Goal: Transaction & Acquisition: Book appointment/travel/reservation

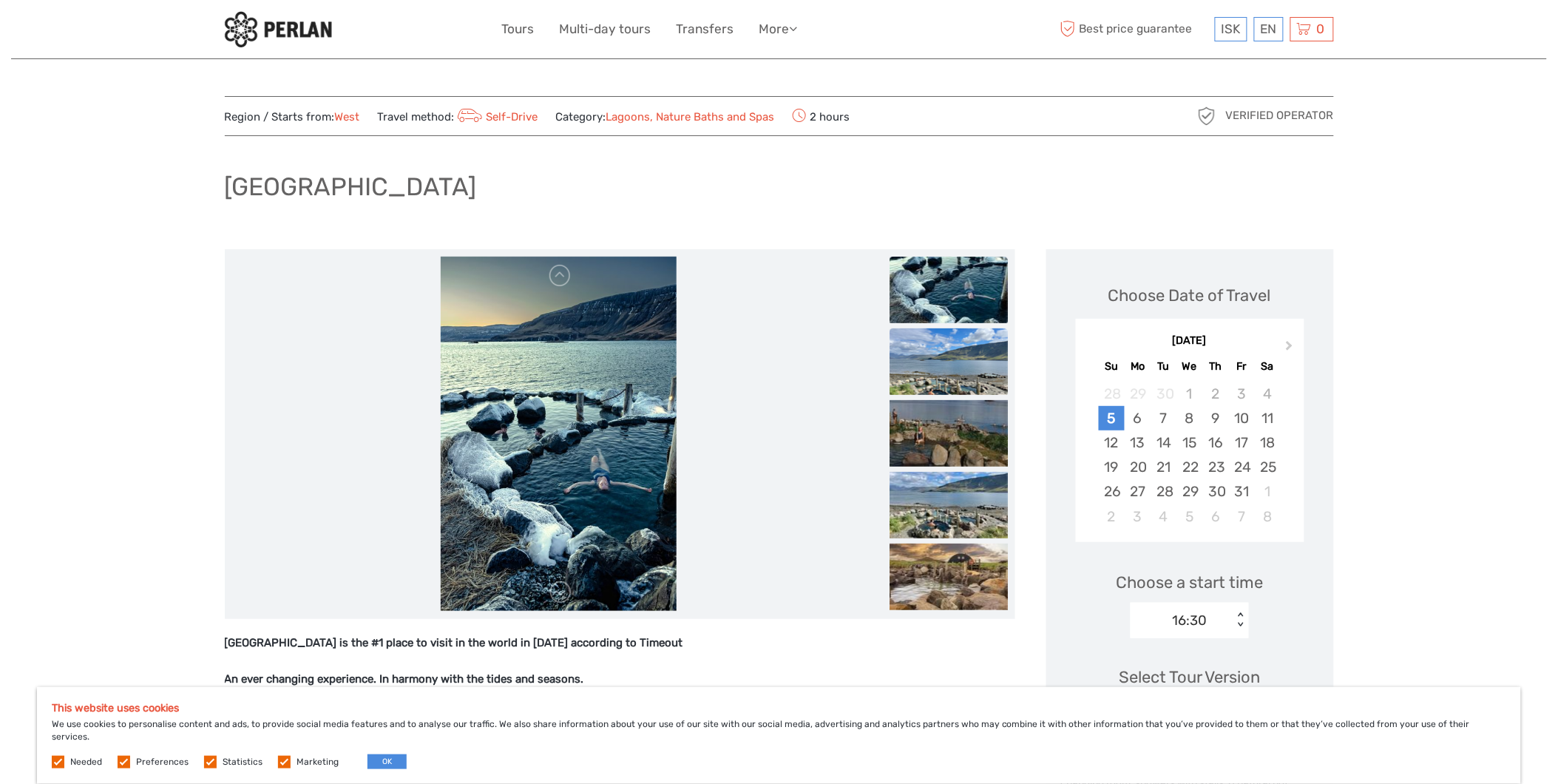
click at [942, 366] on img at bounding box center [949, 362] width 118 height 67
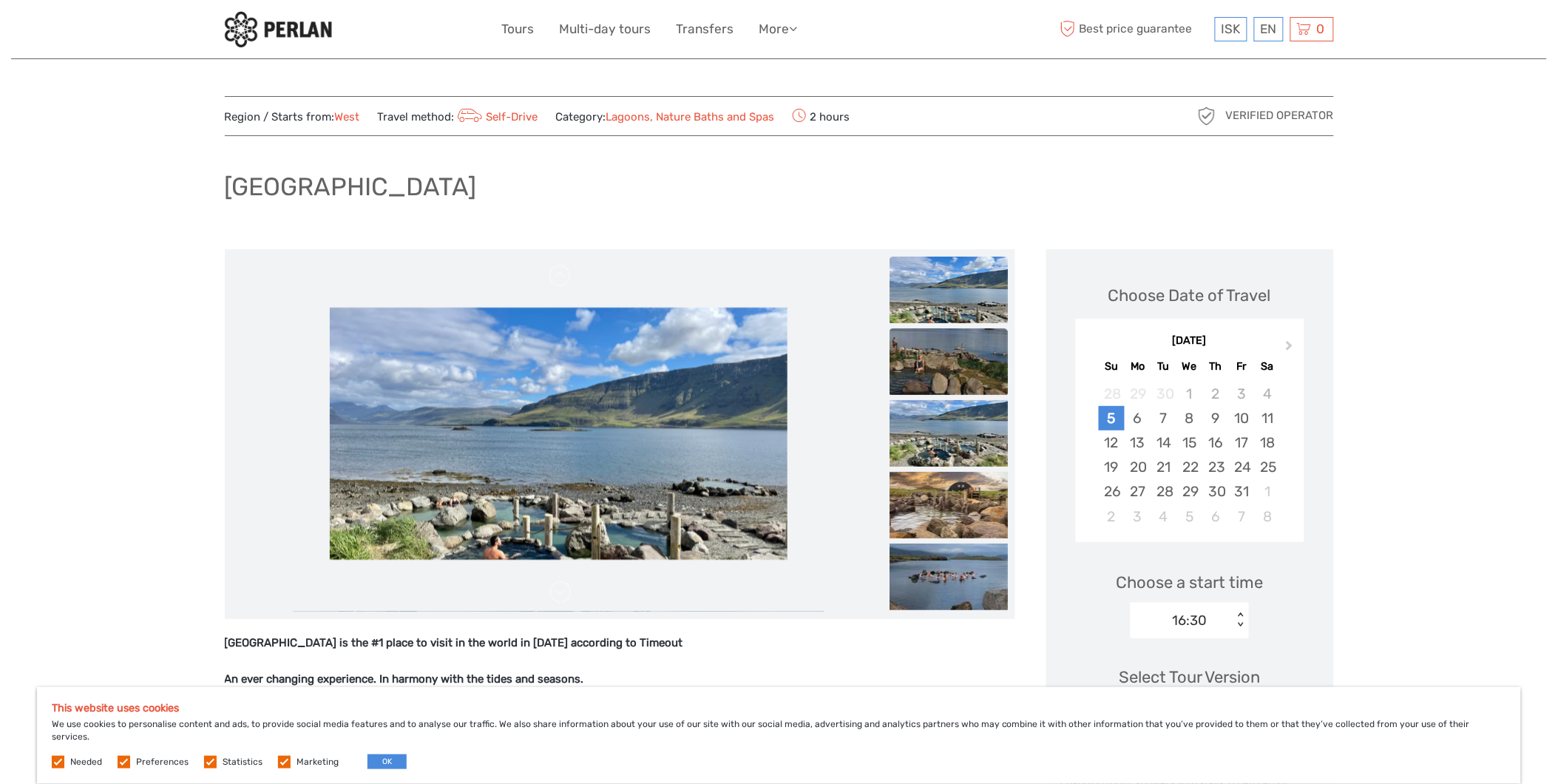
click at [941, 371] on img at bounding box center [949, 362] width 118 height 67
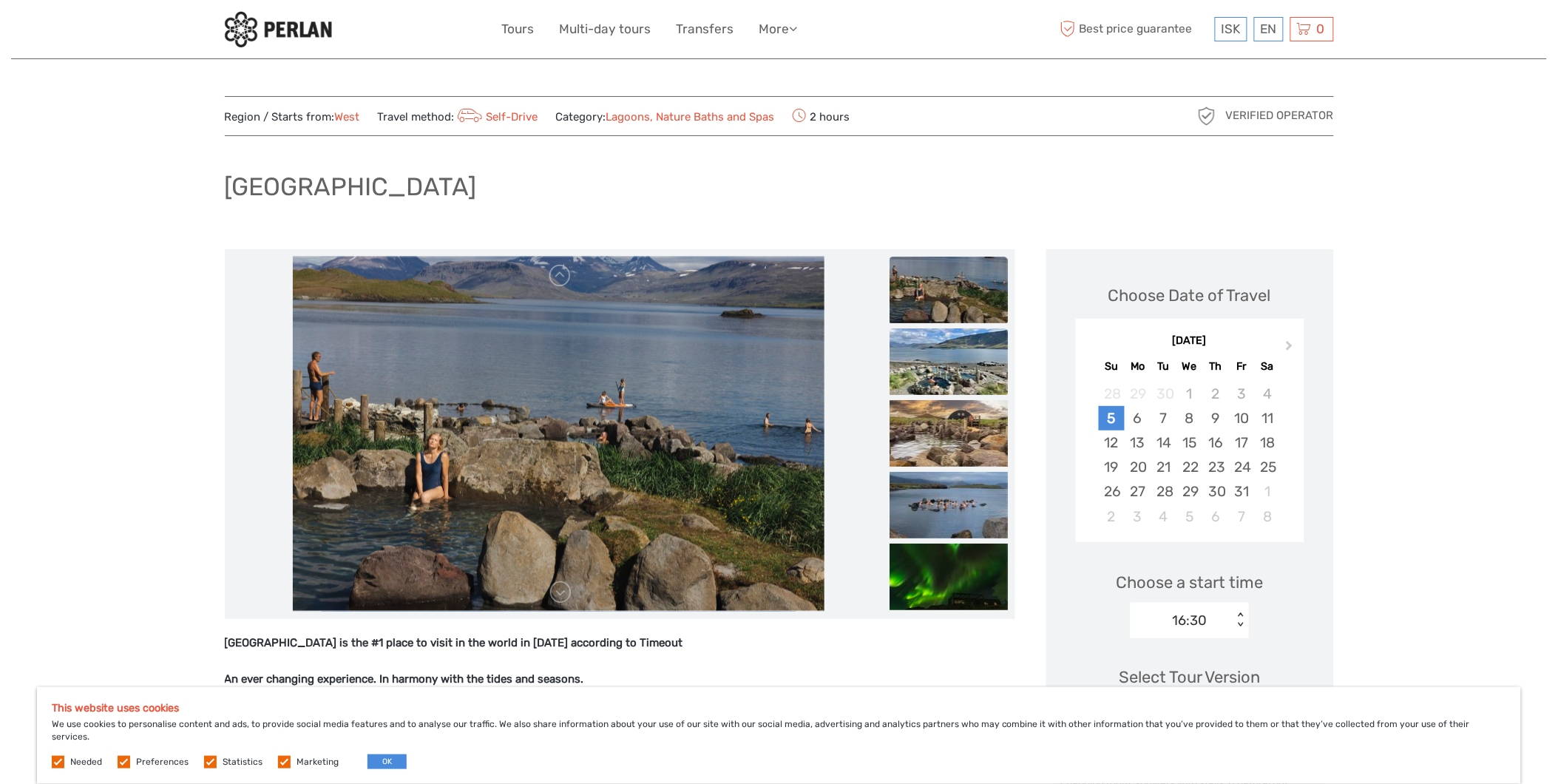
click at [939, 367] on img at bounding box center [949, 362] width 118 height 67
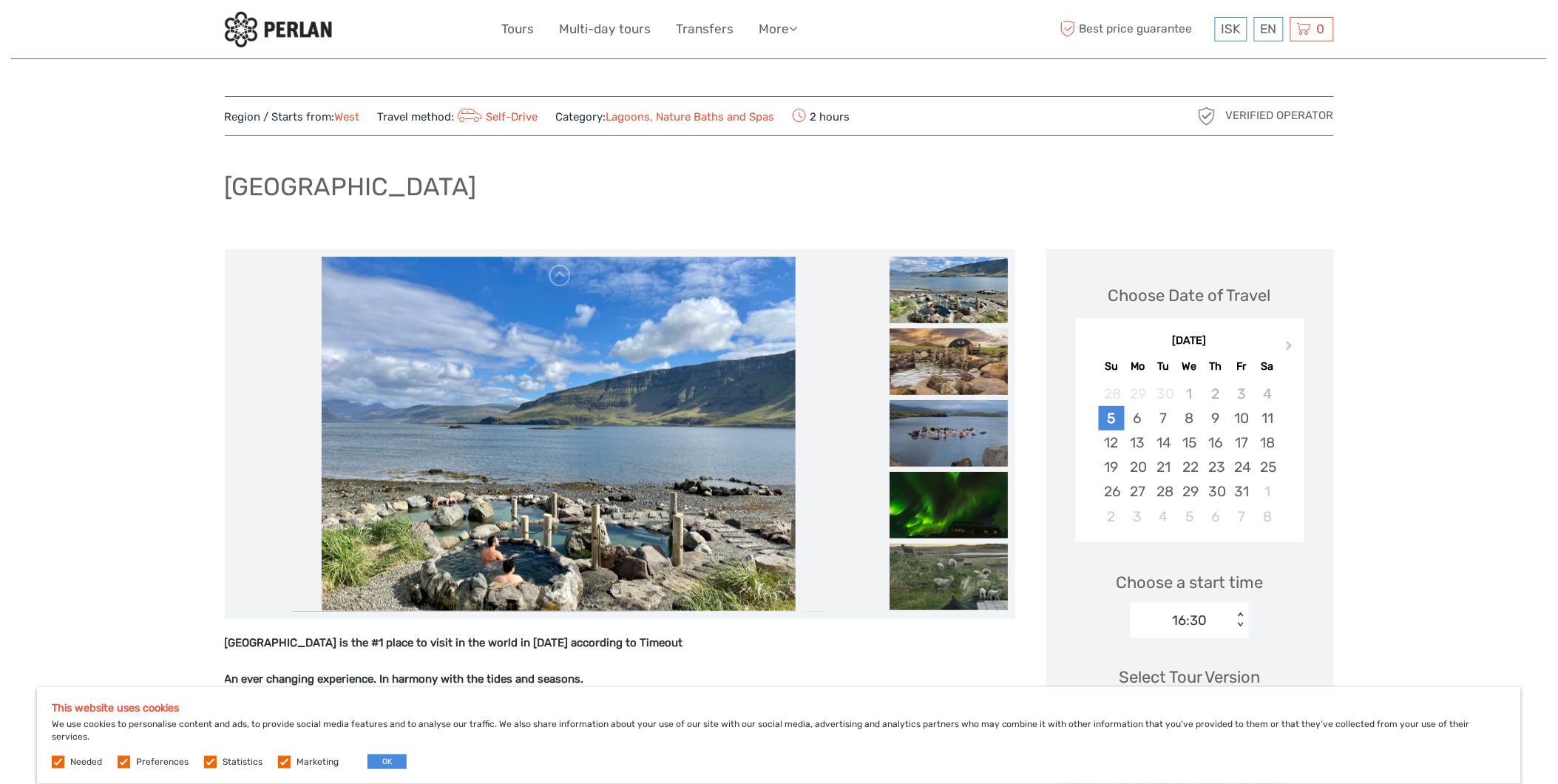
click at [939, 367] on img at bounding box center [949, 362] width 118 height 67
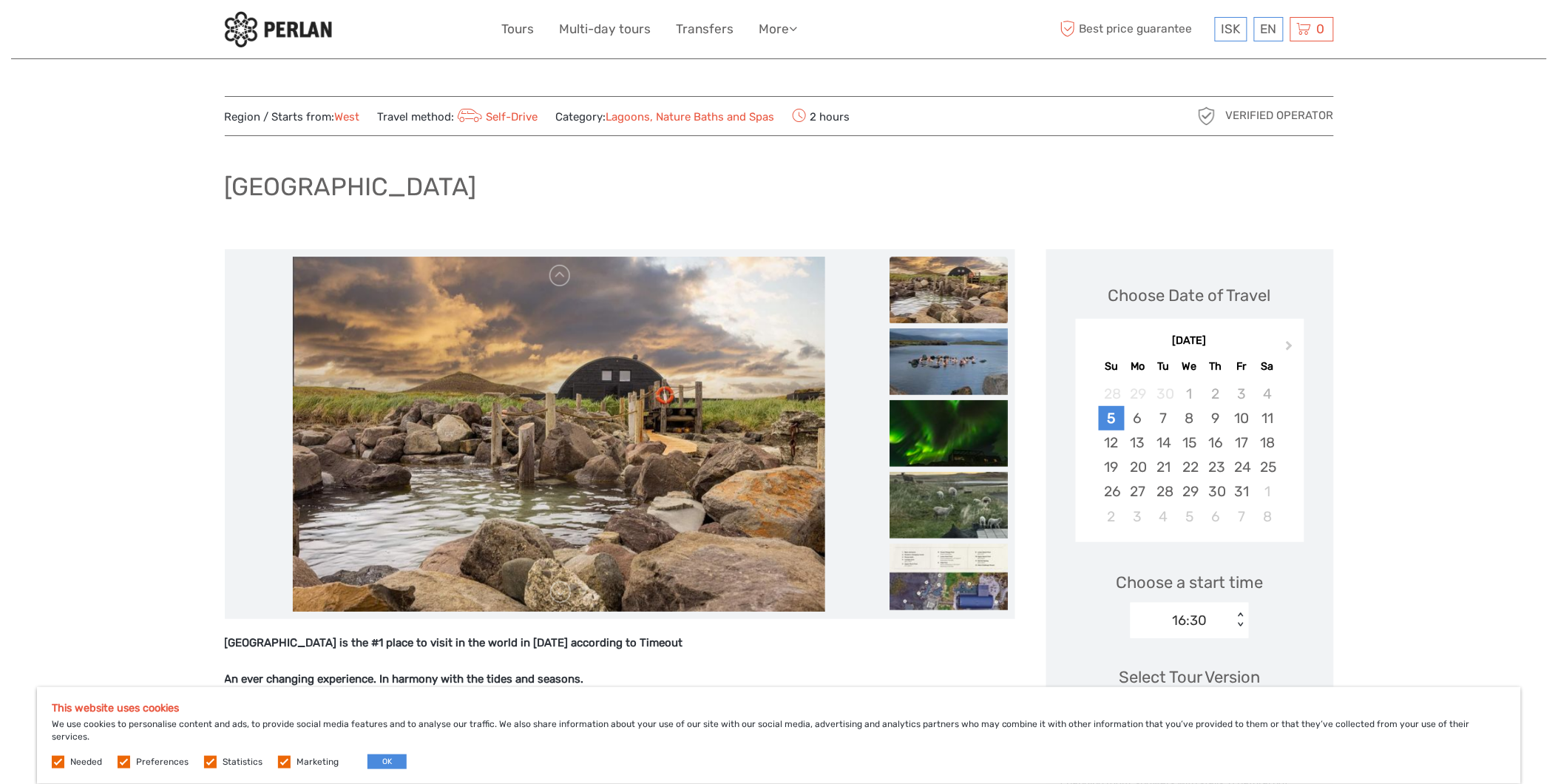
click at [939, 367] on img at bounding box center [949, 362] width 118 height 67
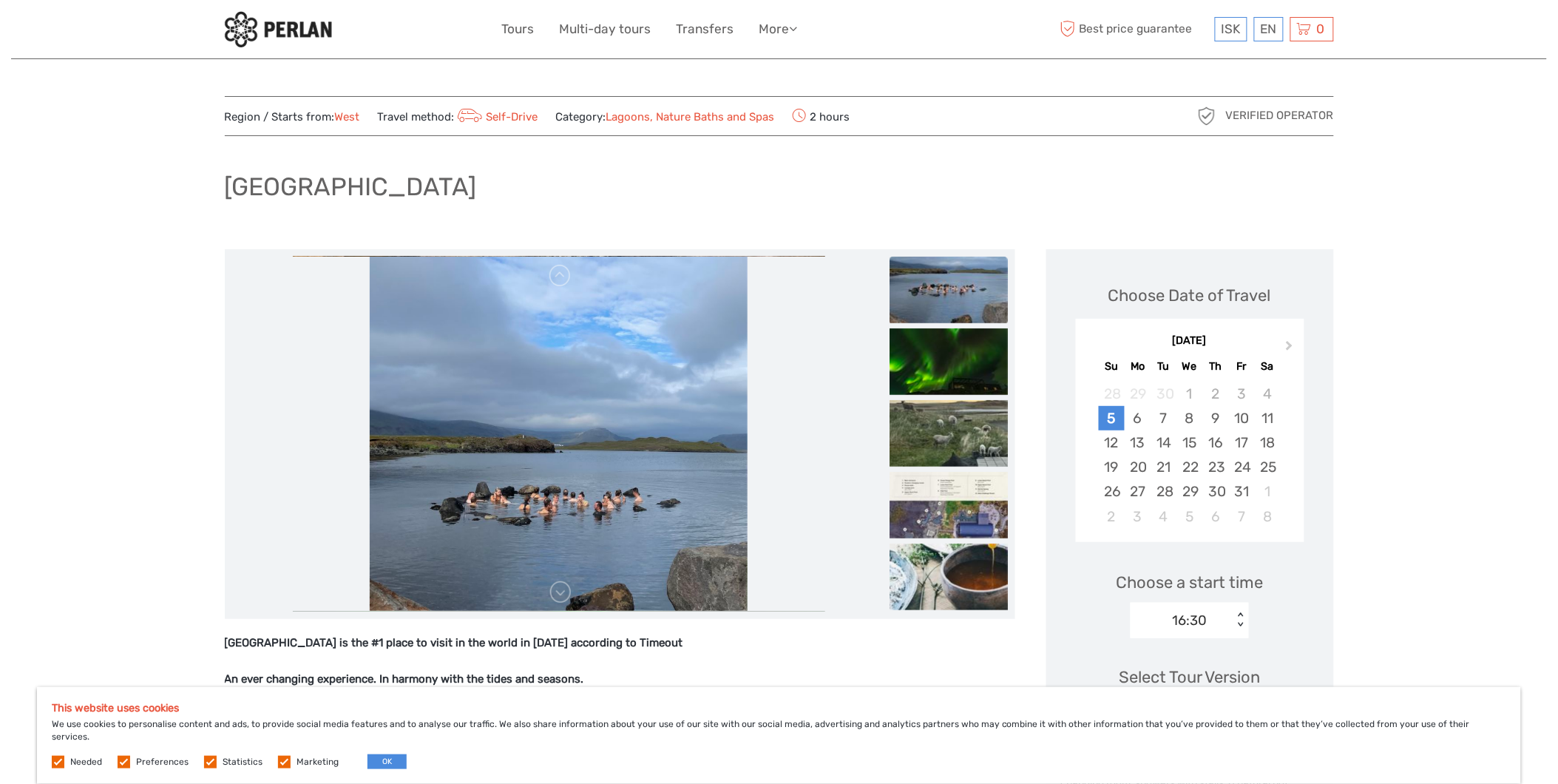
click at [939, 367] on img at bounding box center [949, 362] width 118 height 67
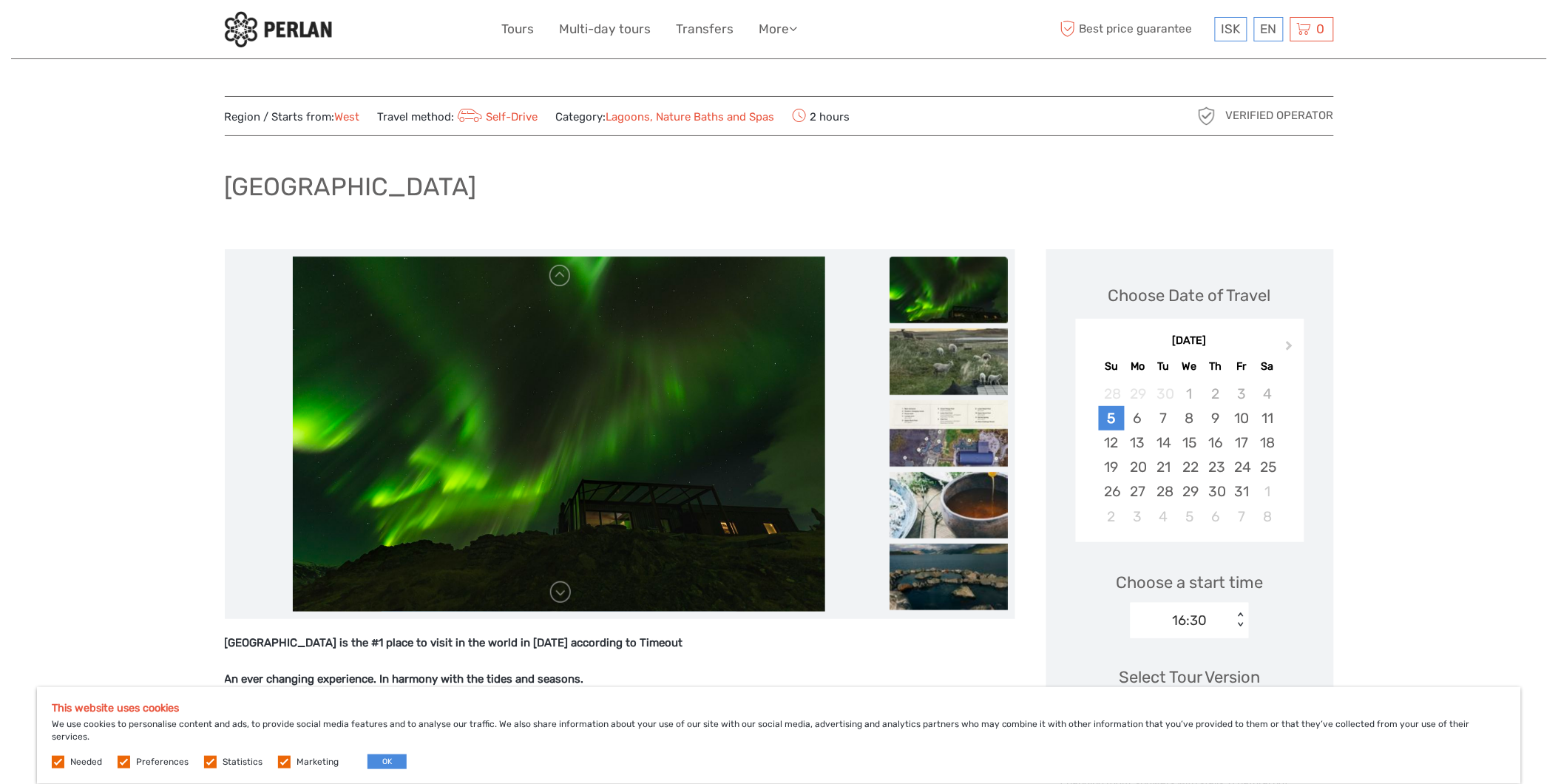
click at [939, 367] on img at bounding box center [949, 362] width 118 height 67
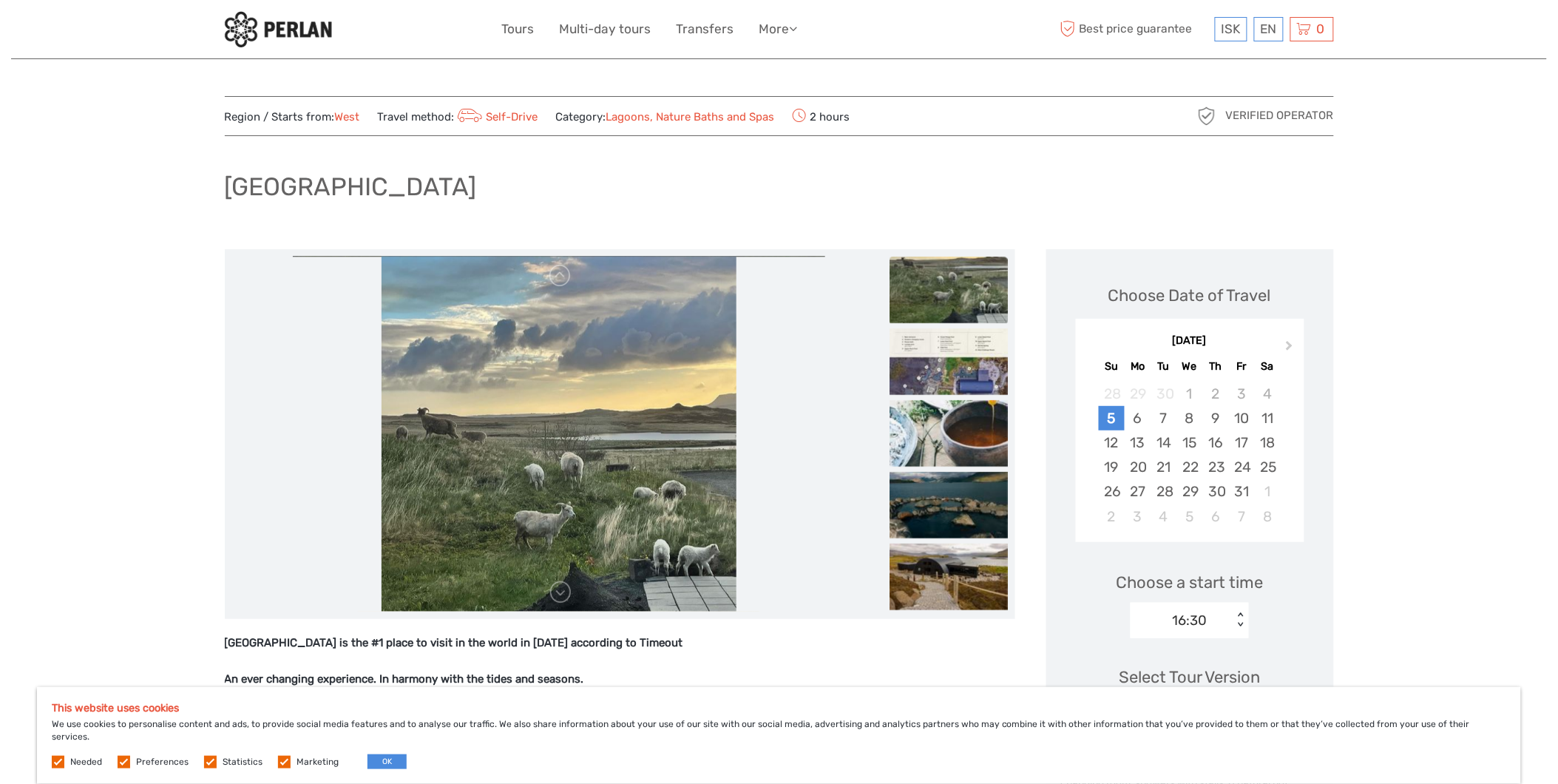
click at [939, 367] on img at bounding box center [949, 362] width 118 height 67
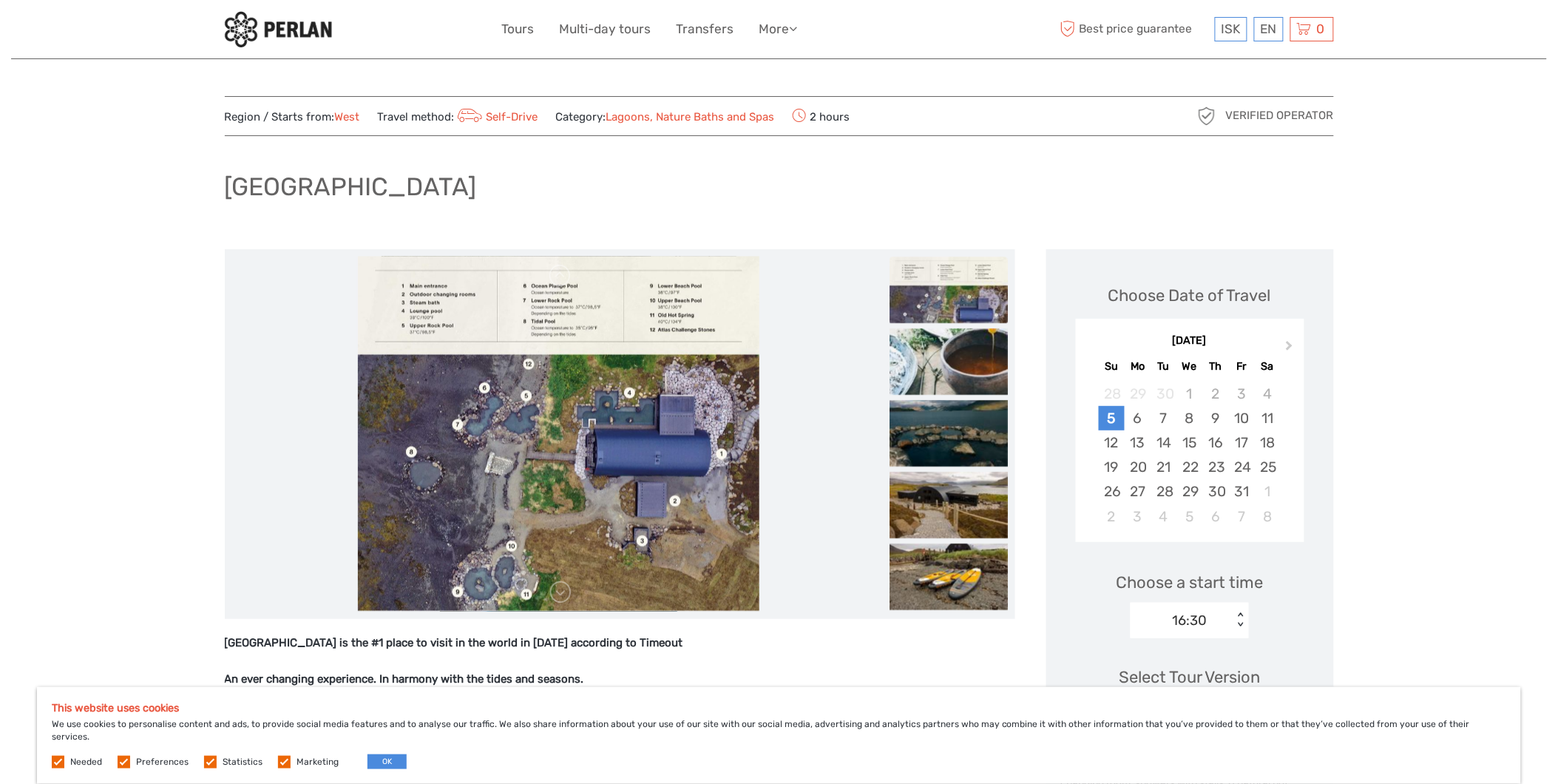
click at [939, 367] on img at bounding box center [949, 362] width 118 height 67
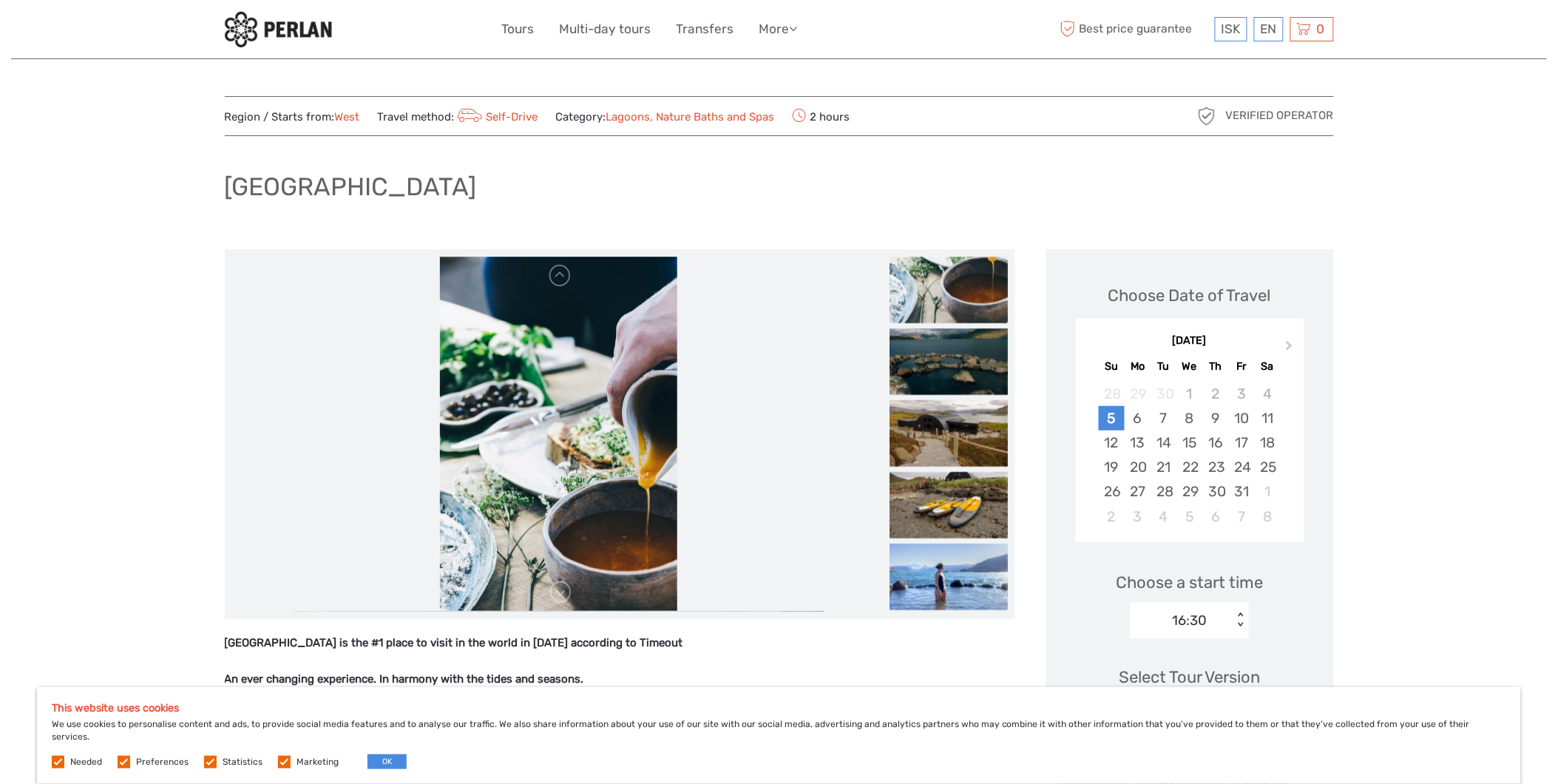
click at [930, 299] on img at bounding box center [949, 290] width 118 height 67
click at [951, 286] on img at bounding box center [949, 290] width 118 height 67
click at [962, 275] on img at bounding box center [949, 290] width 118 height 67
click at [951, 389] on img at bounding box center [949, 362] width 118 height 67
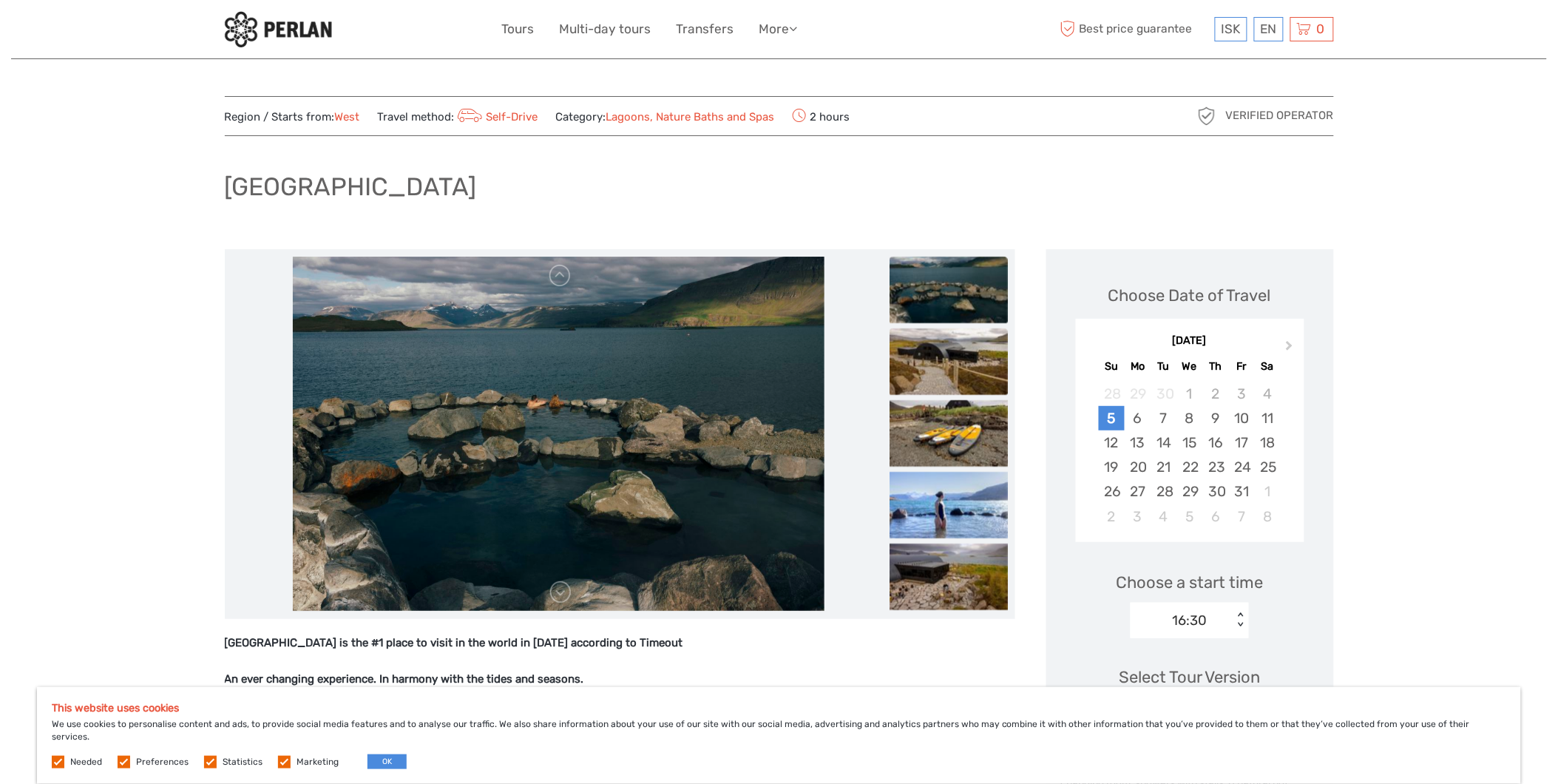
click at [946, 374] on img at bounding box center [949, 362] width 118 height 67
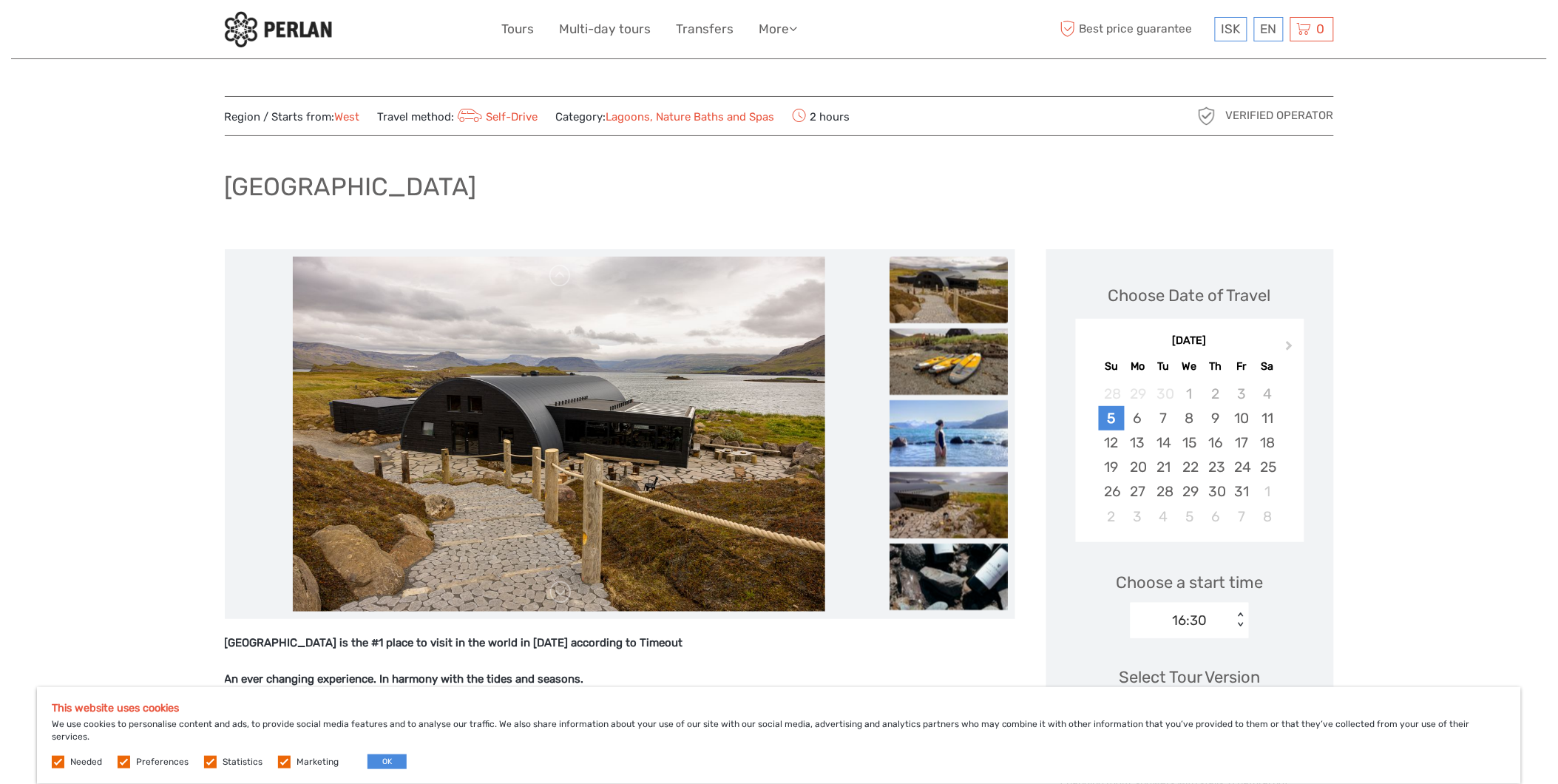
click at [946, 374] on img at bounding box center [949, 362] width 118 height 67
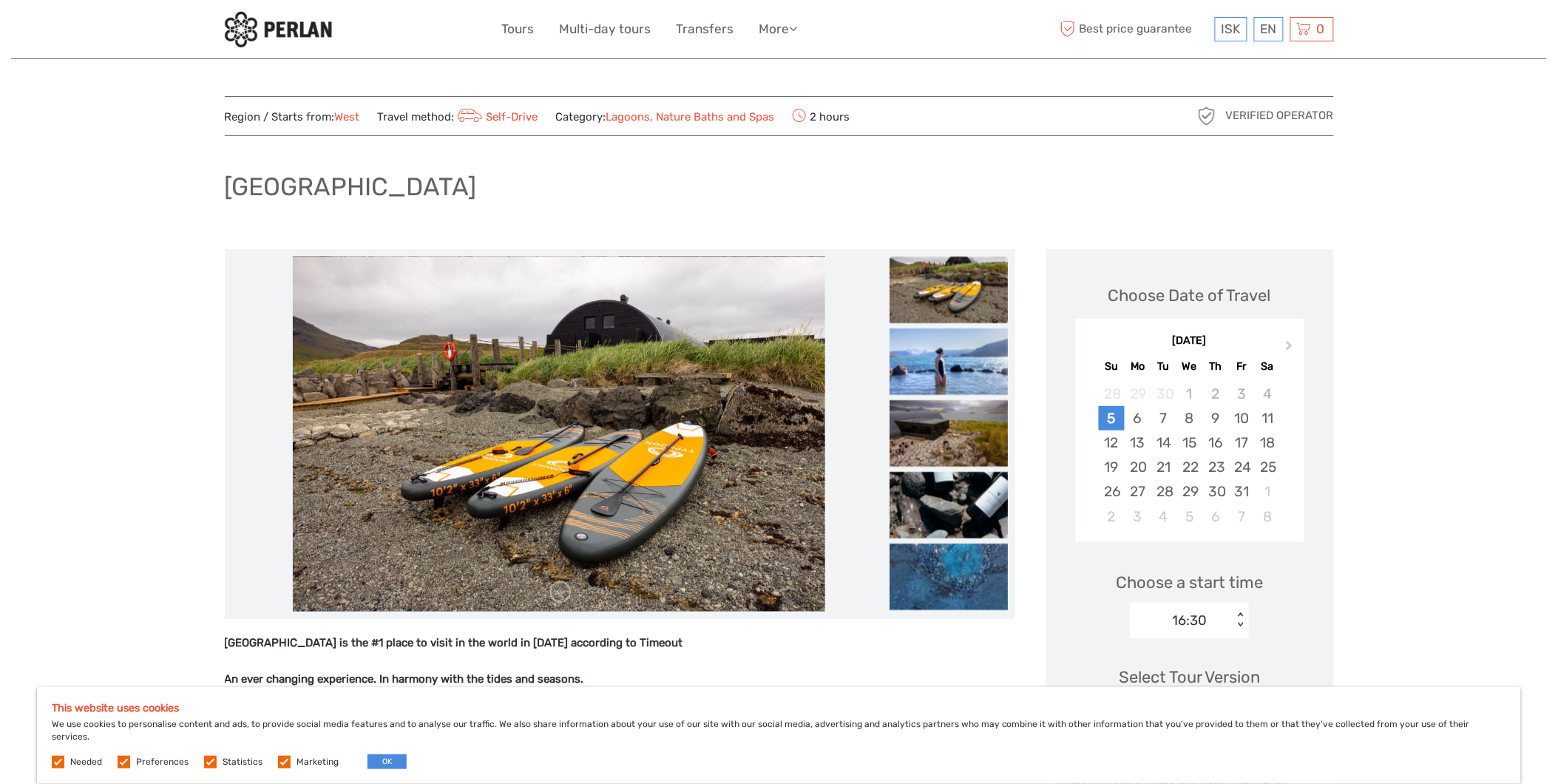
click at [946, 374] on img at bounding box center [949, 362] width 118 height 67
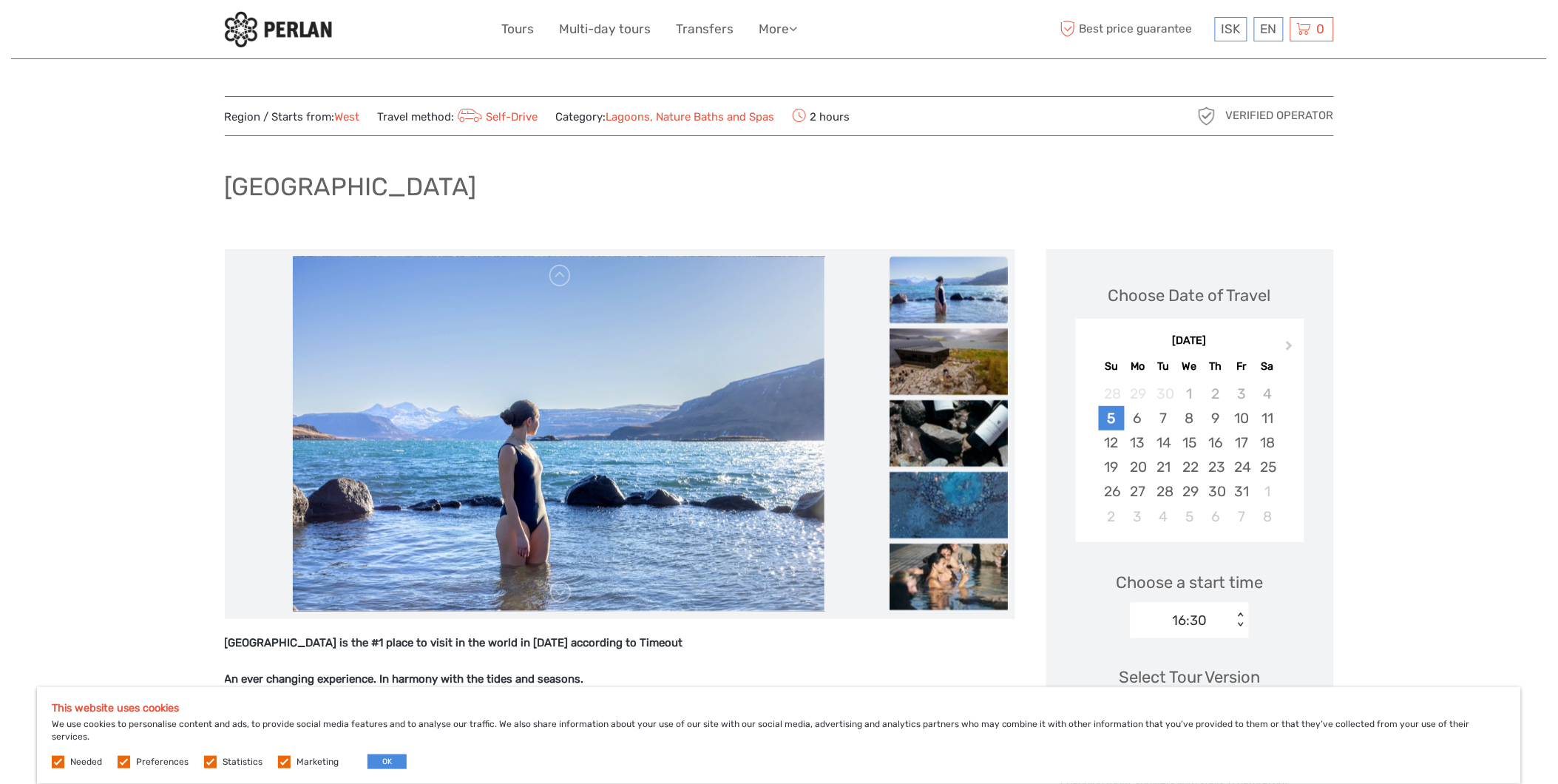
click at [946, 374] on img at bounding box center [949, 362] width 118 height 67
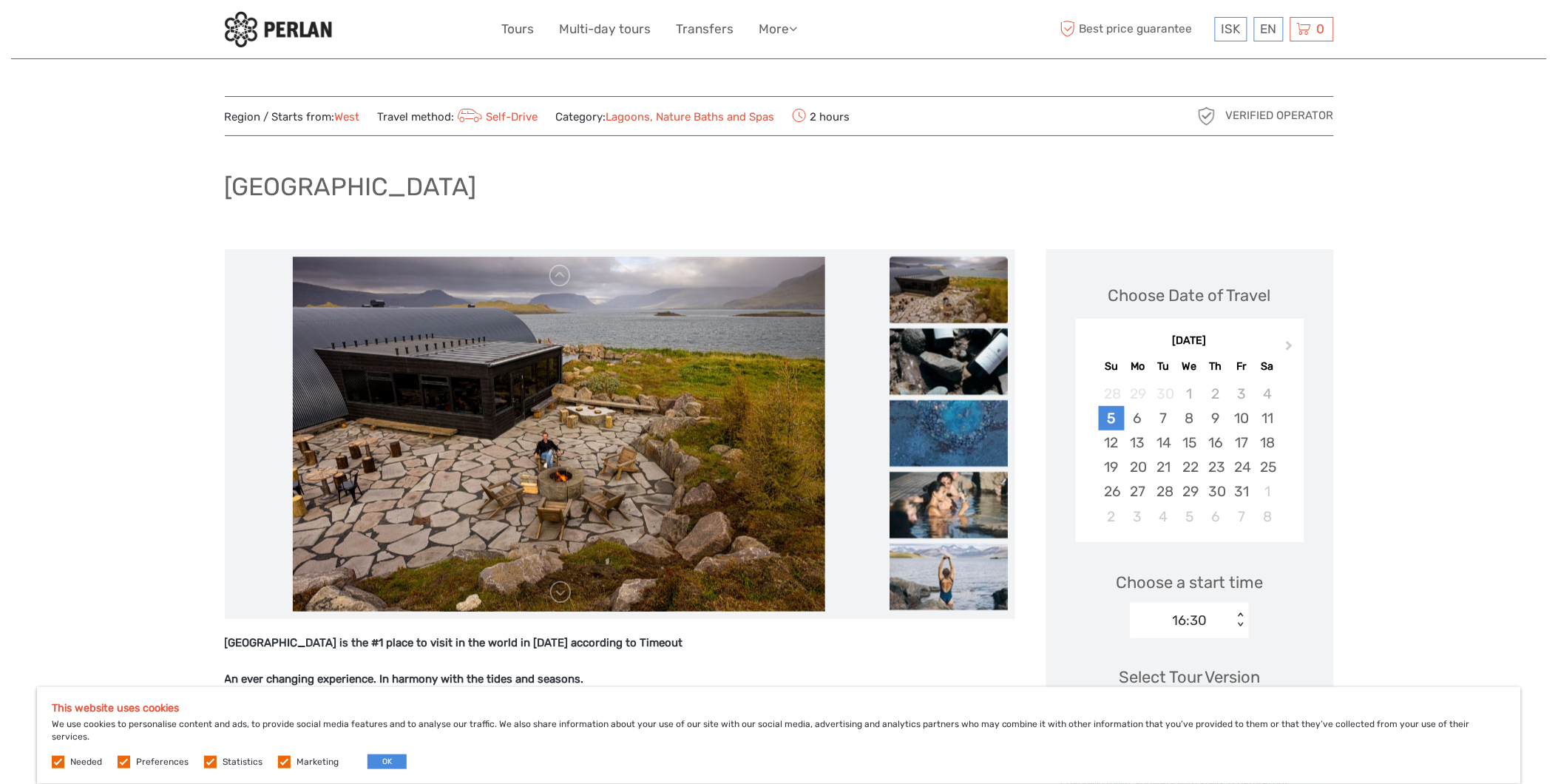
click at [946, 374] on img at bounding box center [949, 362] width 118 height 67
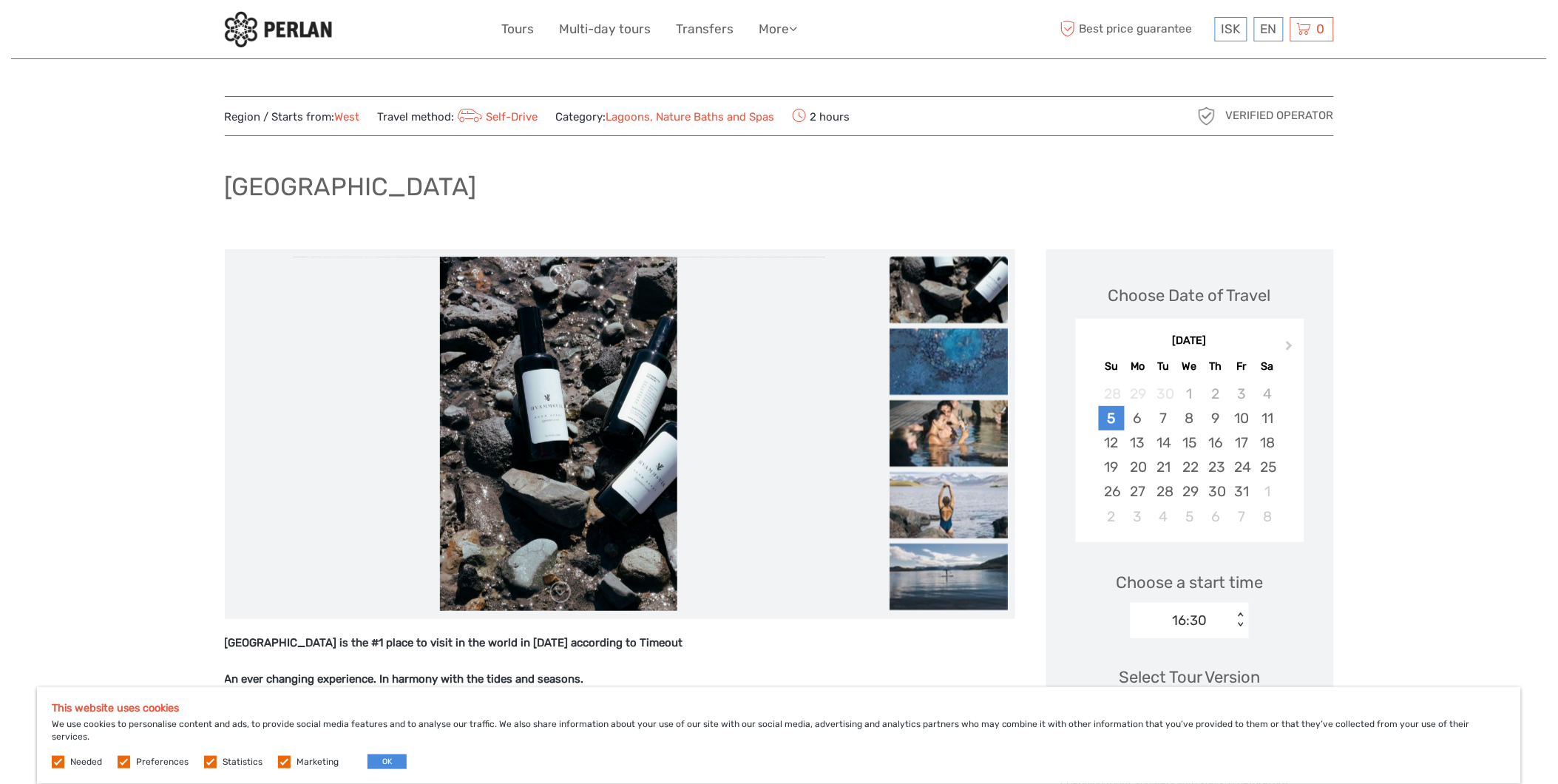
click at [946, 374] on img at bounding box center [949, 362] width 118 height 67
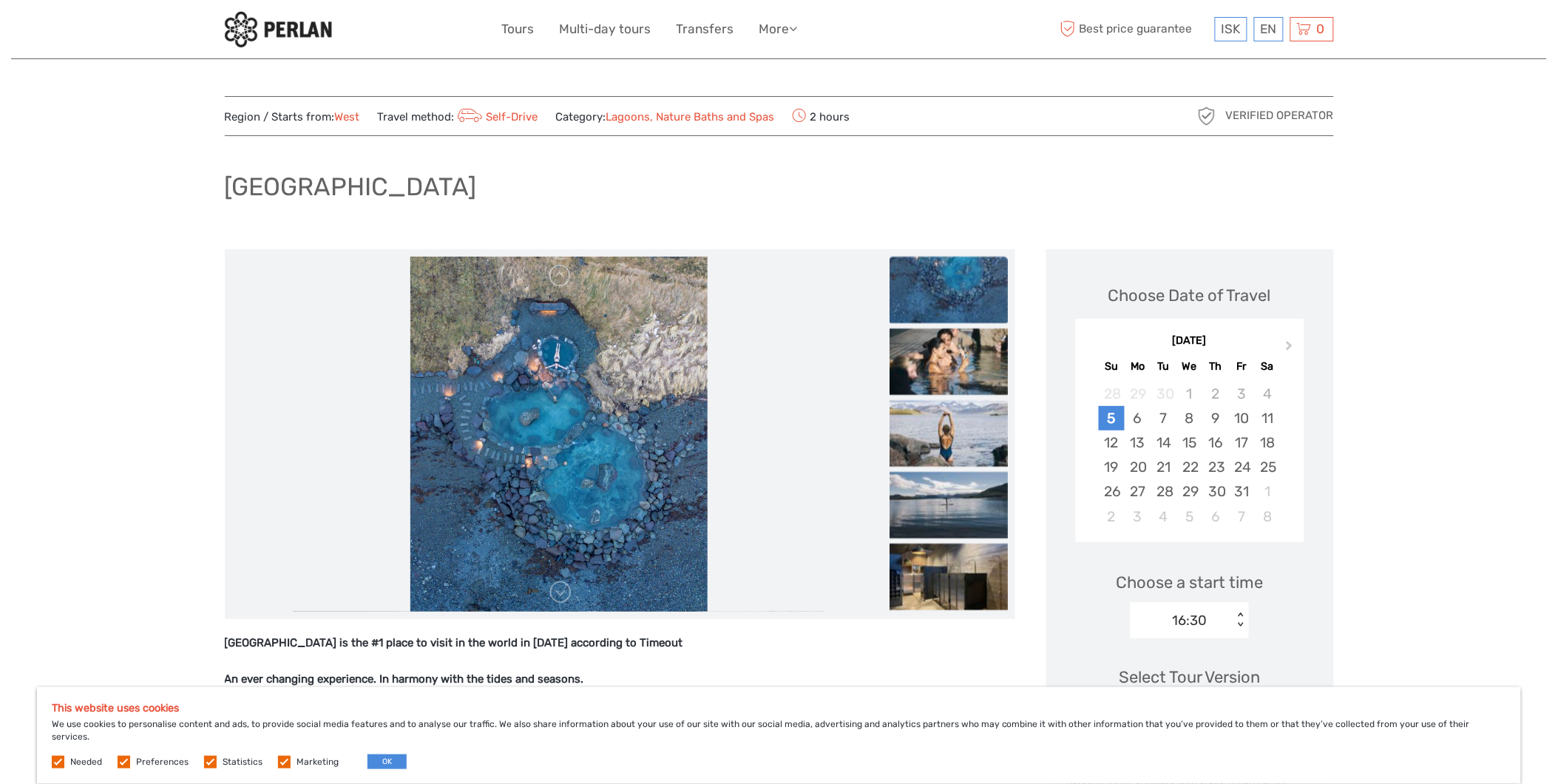
click at [946, 374] on img at bounding box center [949, 362] width 118 height 67
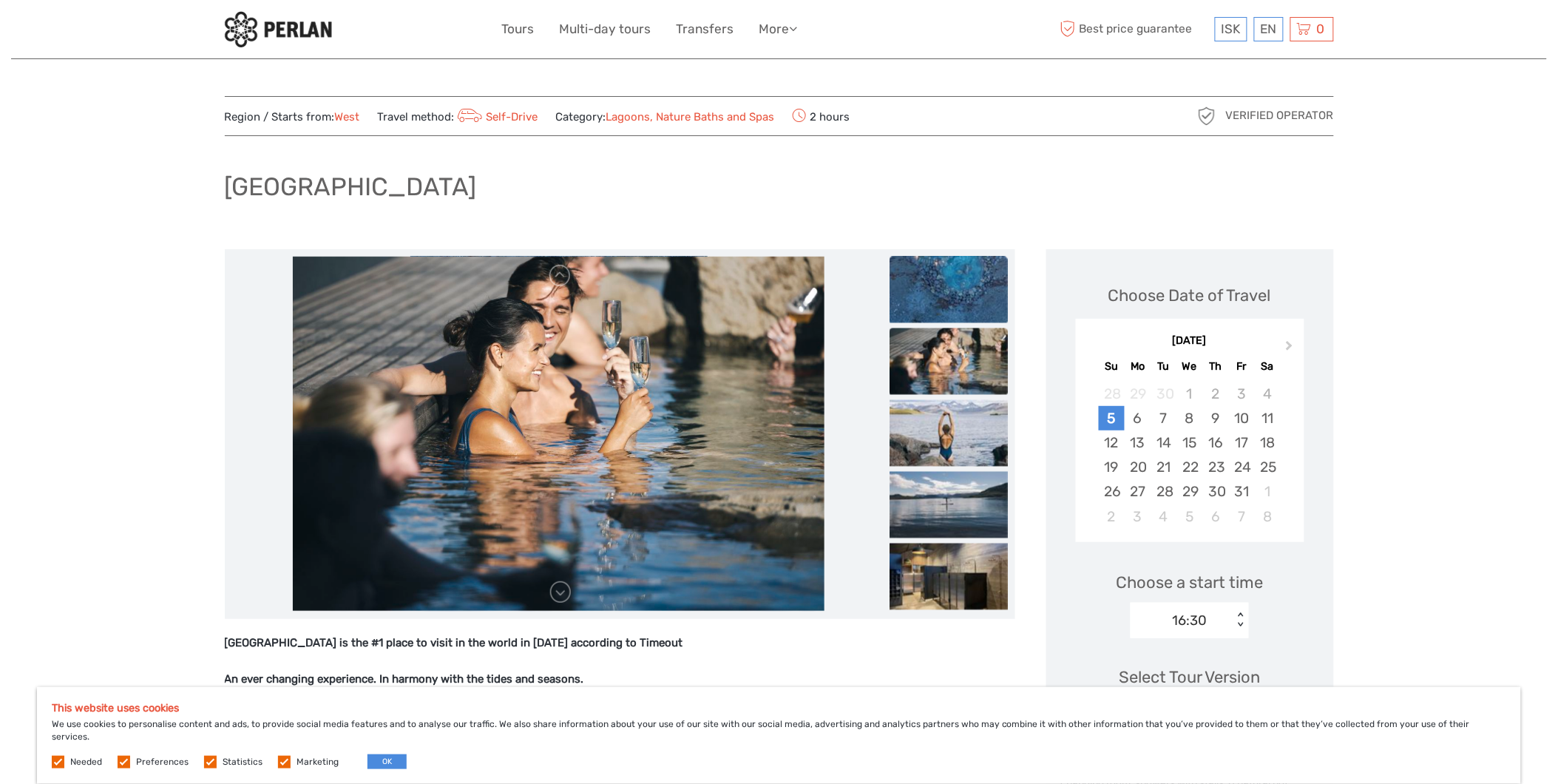
click at [937, 289] on img at bounding box center [949, 289] width 118 height 67
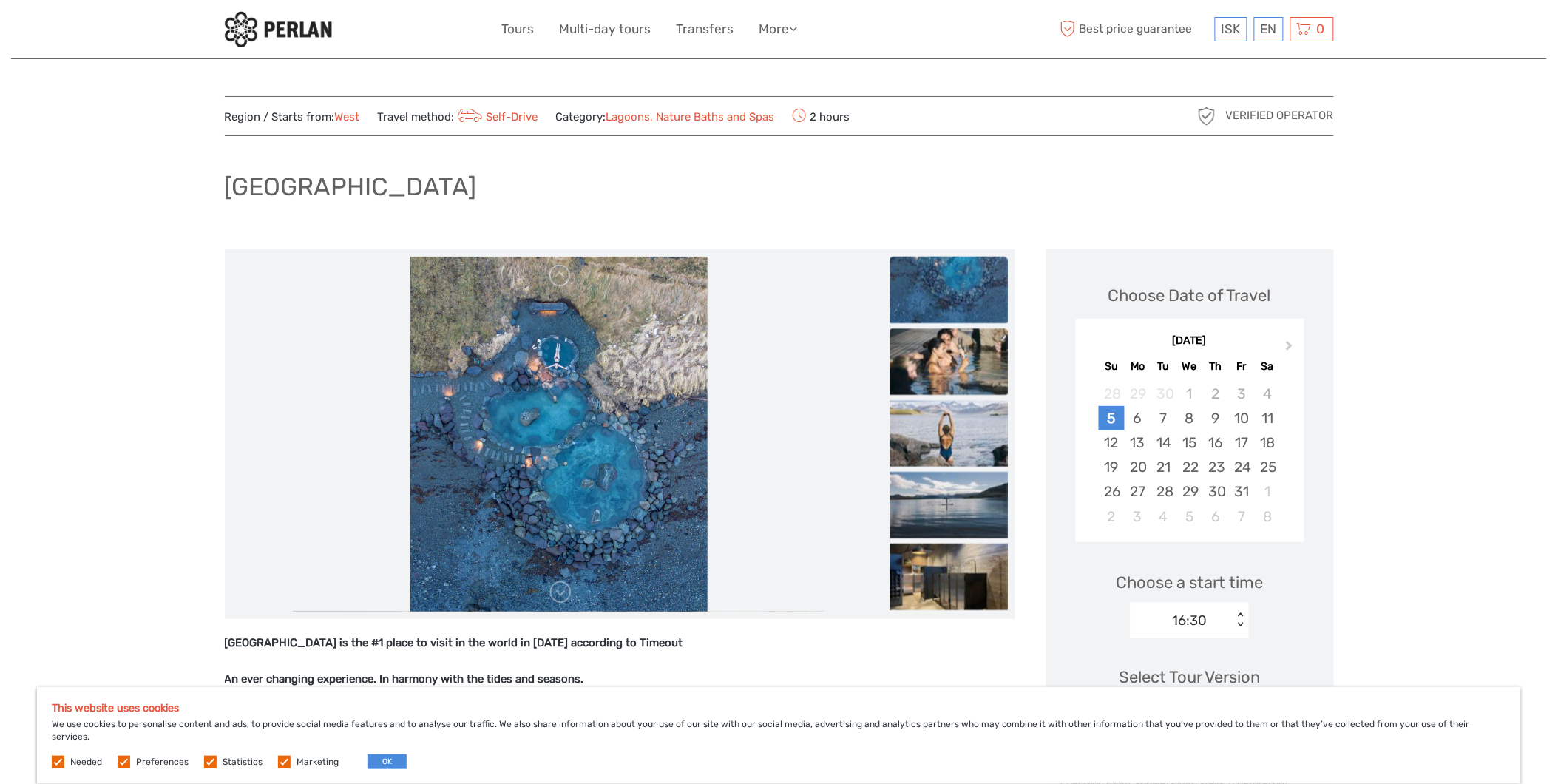
click at [945, 353] on img at bounding box center [949, 362] width 118 height 67
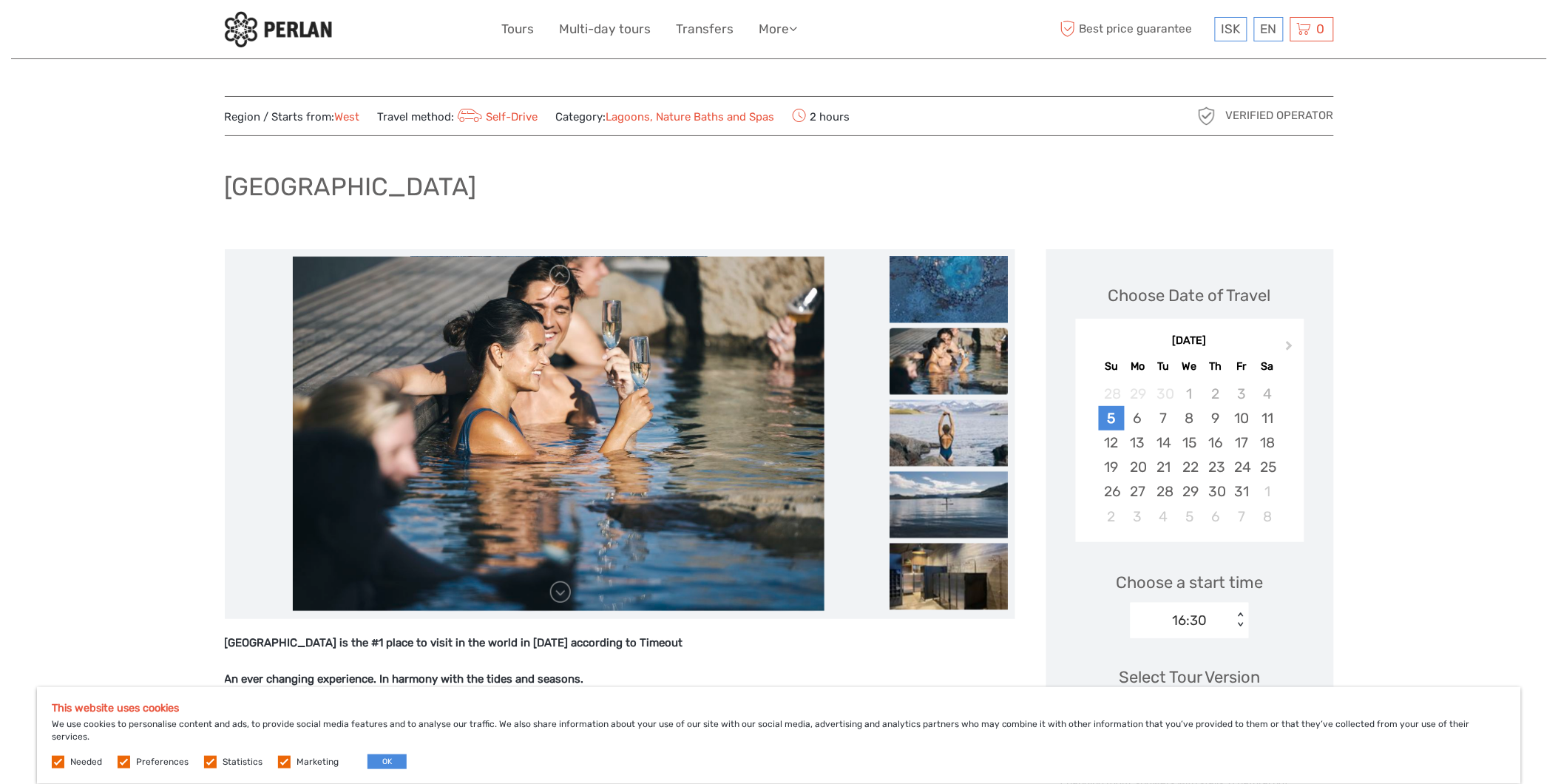
click at [942, 455] on img at bounding box center [949, 433] width 118 height 67
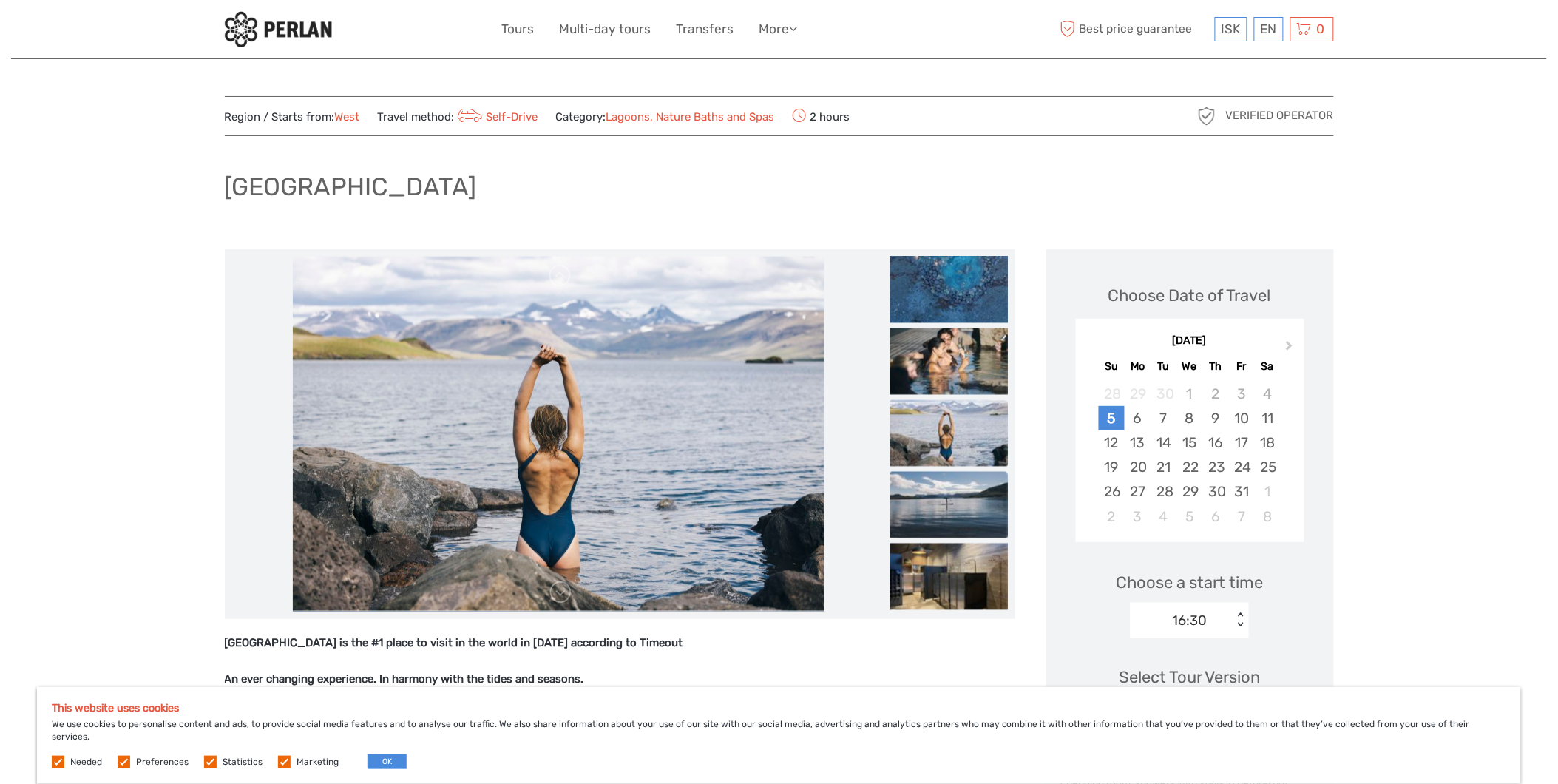
click at [939, 497] on img at bounding box center [949, 504] width 118 height 67
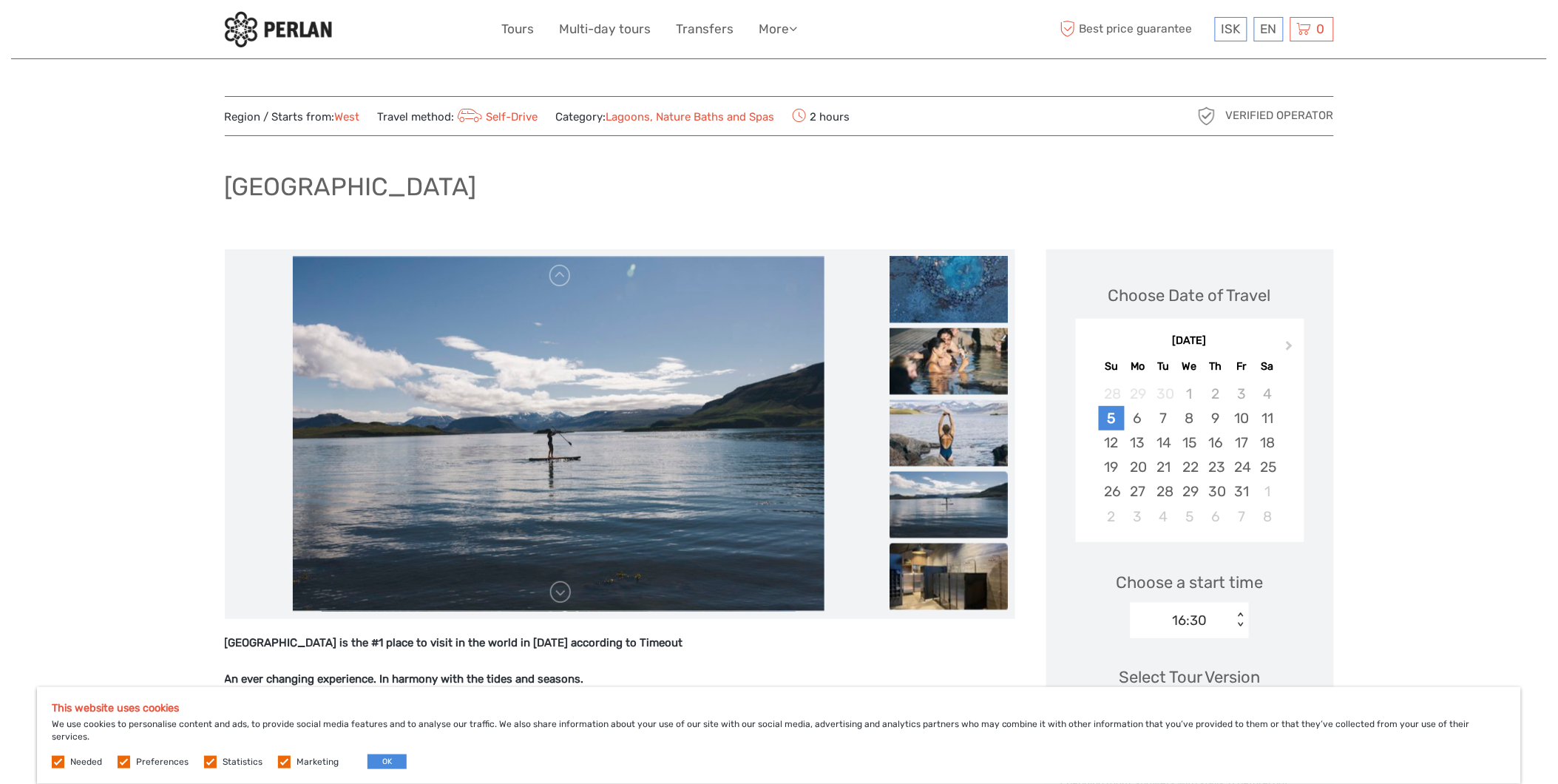
click at [942, 558] on img at bounding box center [949, 576] width 118 height 67
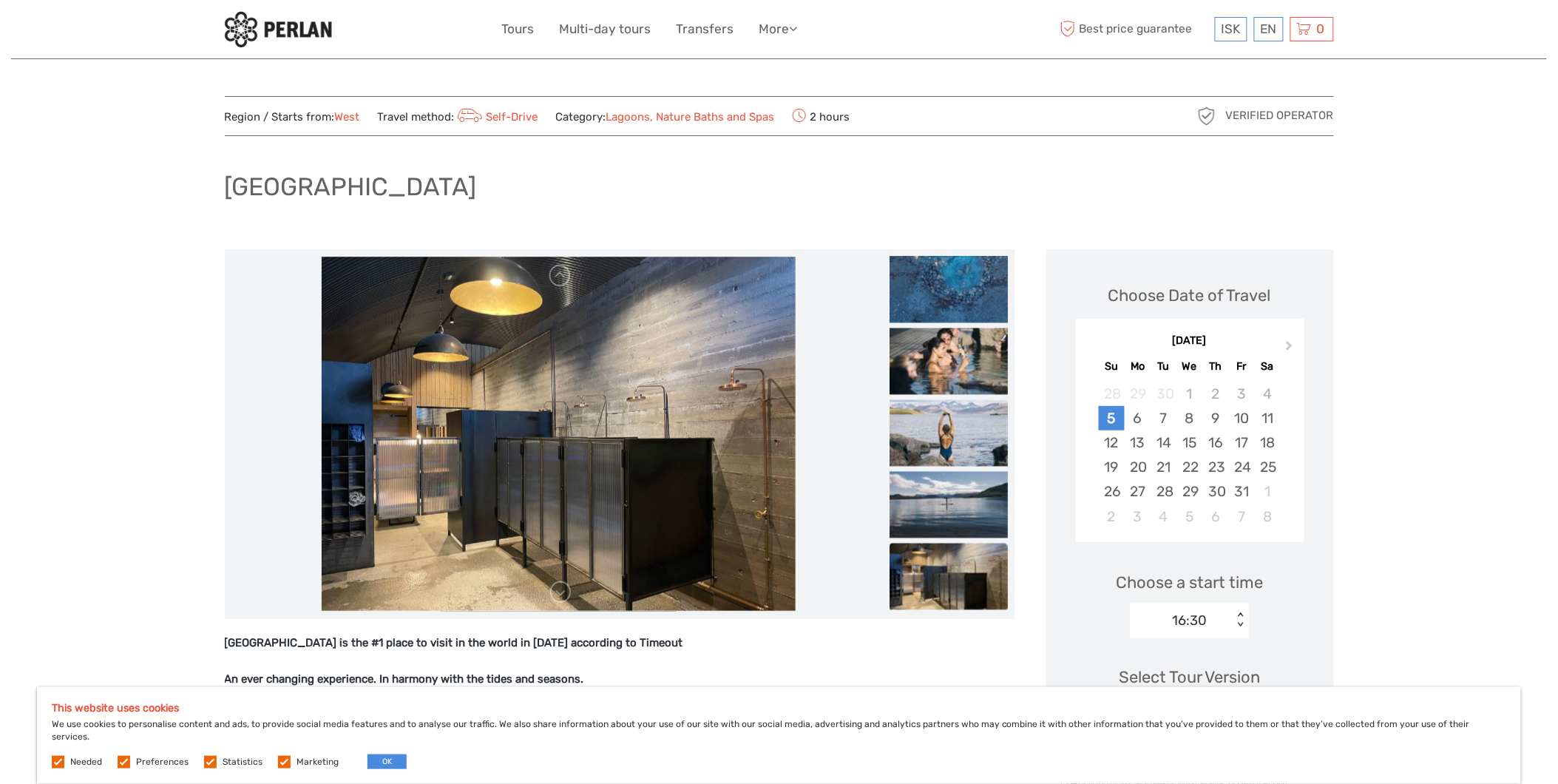
drag, startPoint x: 220, startPoint y: 186, endPoint x: 601, endPoint y: 197, distance: 381.2
drag, startPoint x: 601, startPoint y: 197, endPoint x: 555, endPoint y: 194, distance: 46.1
